Goal: Navigation & Orientation: Find specific page/section

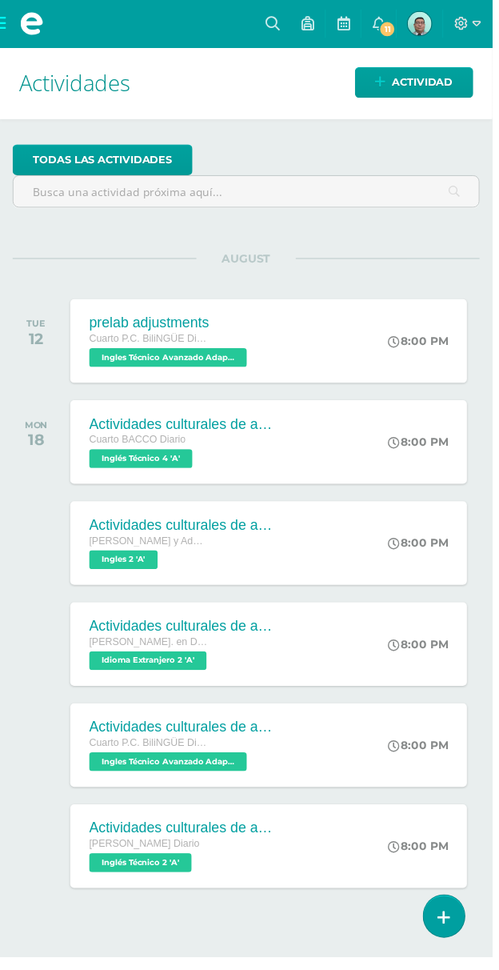
click at [8, 41] on span at bounding box center [32, 24] width 64 height 48
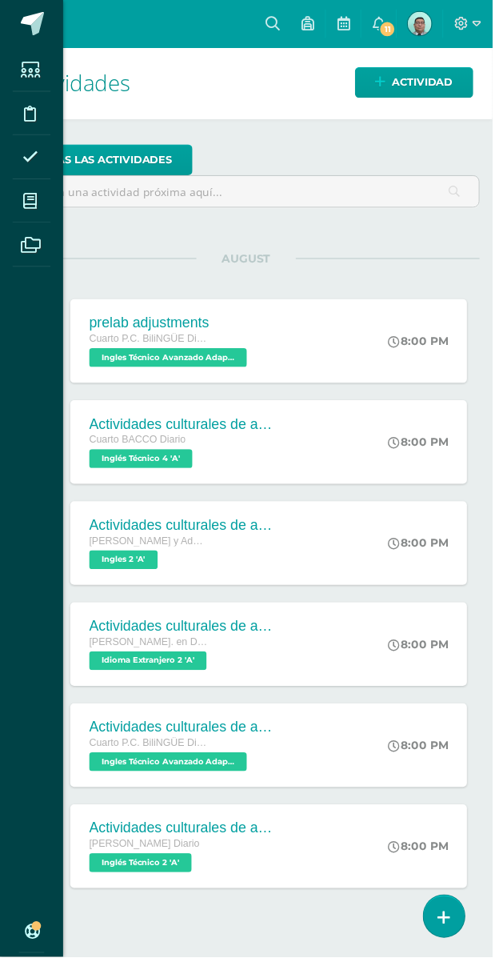
click at [21, 15] on span at bounding box center [33, 24] width 24 height 24
click at [31, 206] on icon at bounding box center [30, 204] width 14 height 16
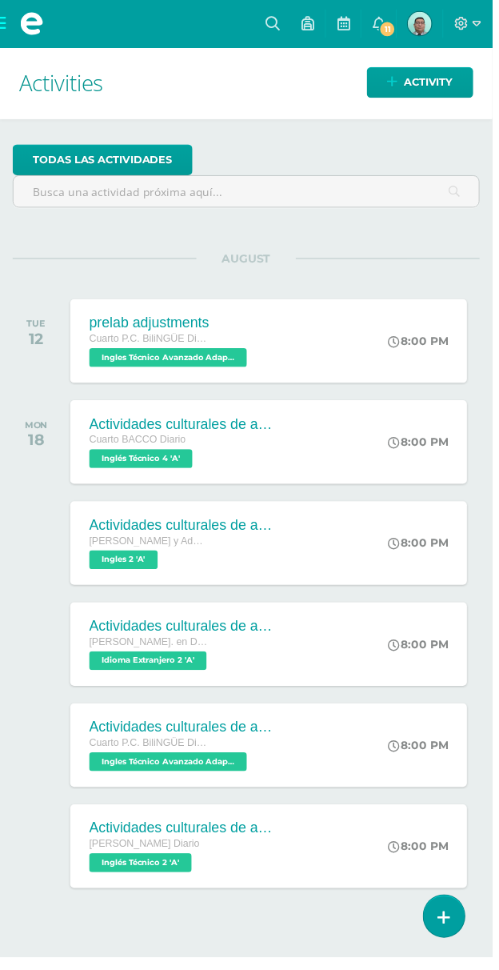
click at [11, 25] on span at bounding box center [32, 24] width 64 height 48
